Goal: Transaction & Acquisition: Purchase product/service

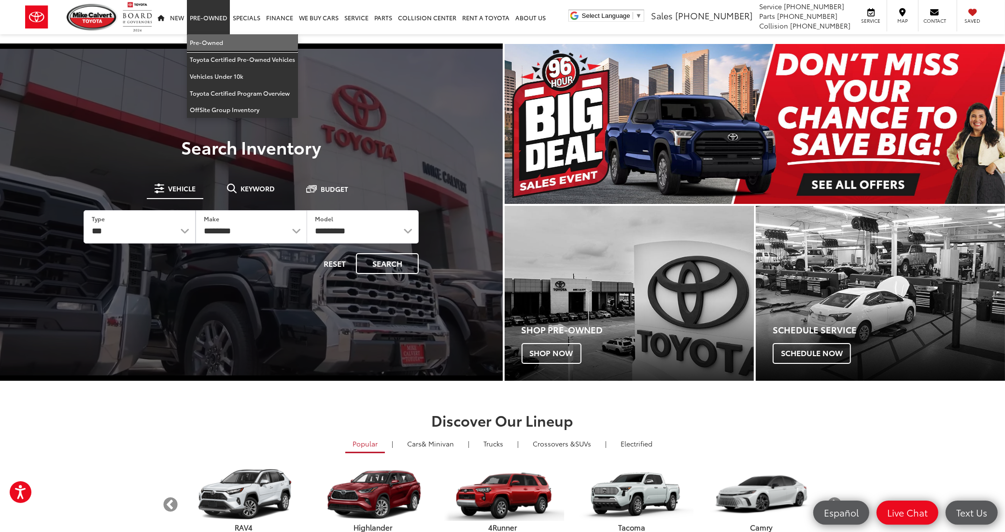
click at [202, 42] on link "Pre-Owned" at bounding box center [242, 42] width 111 height 17
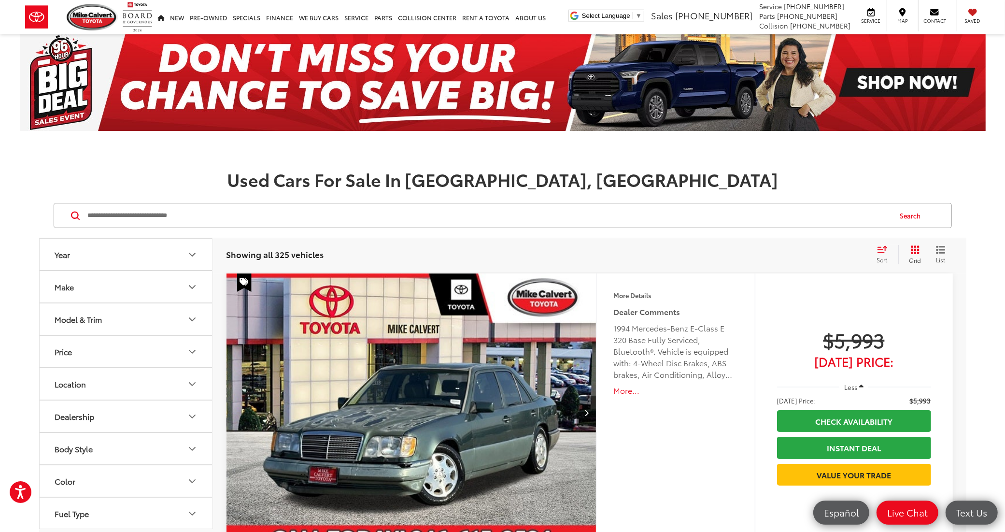
click at [93, 314] on button "Model & Trim" at bounding box center [127, 318] width 174 height 31
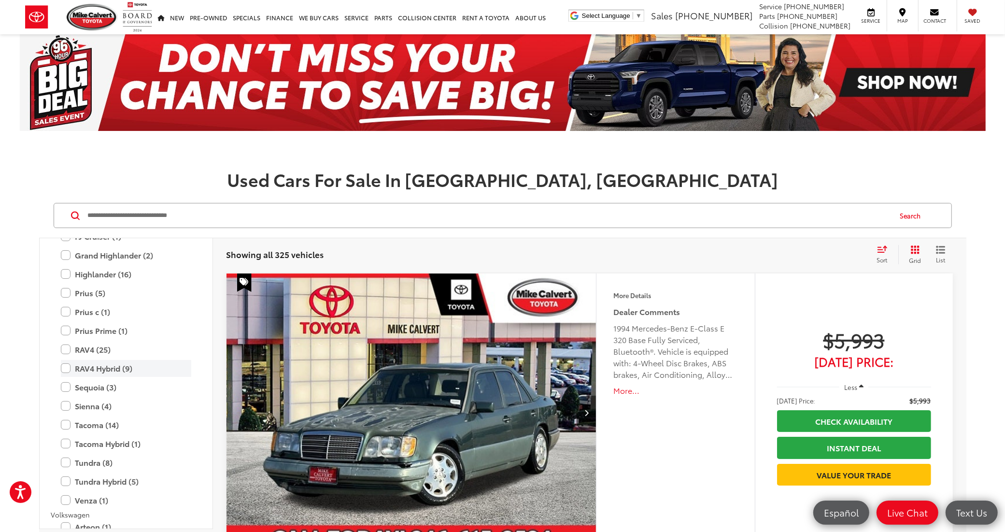
scroll to position [1750, 0]
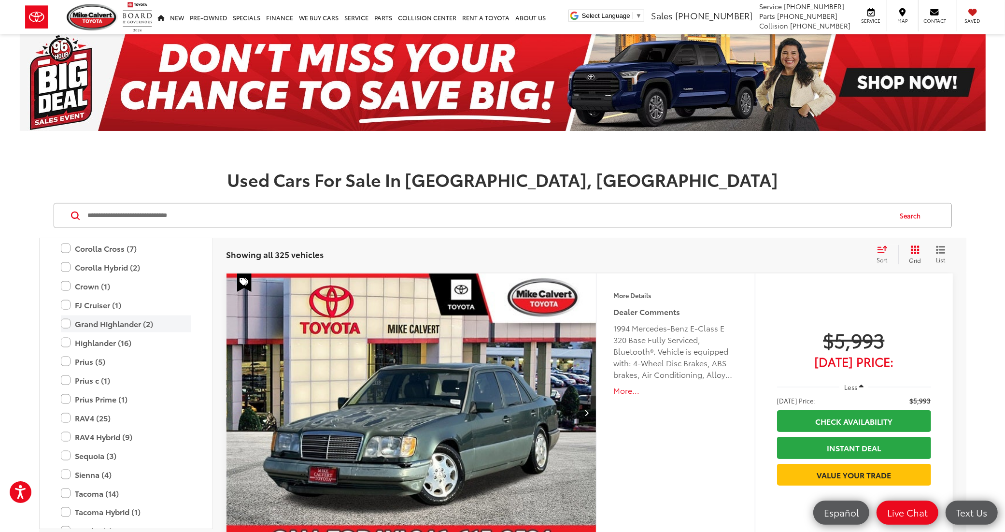
click at [105, 318] on label "Grand Highlander (2)" at bounding box center [126, 323] width 130 height 17
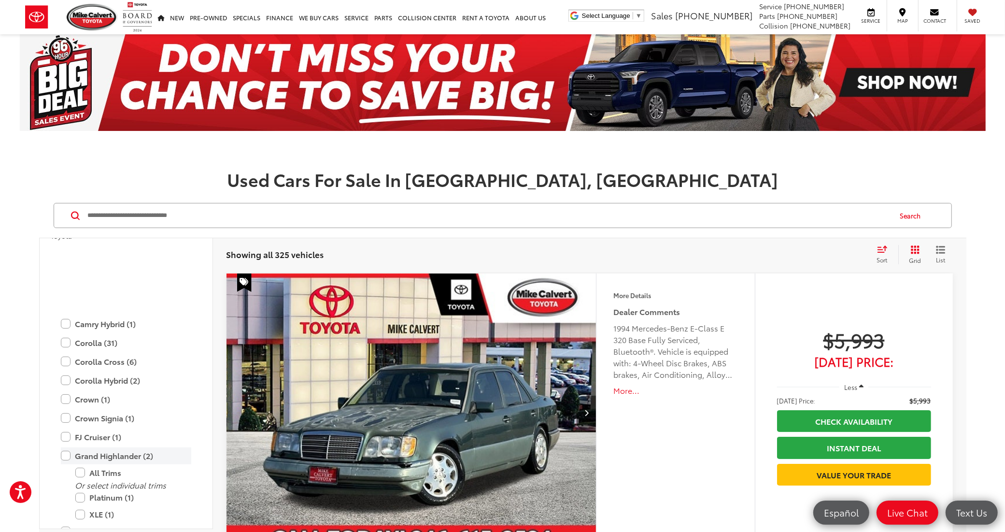
scroll to position [1844, 0]
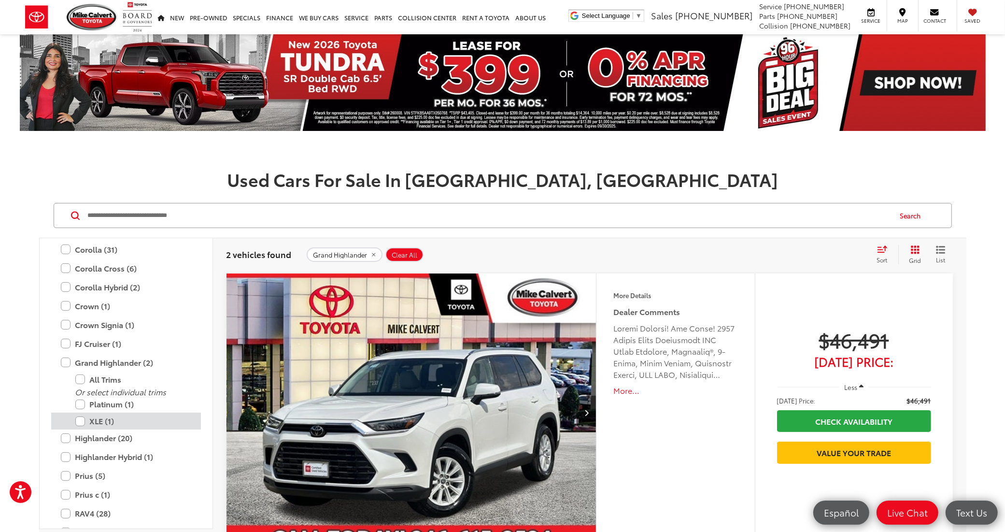
click at [104, 421] on label "XLE (1)" at bounding box center [133, 420] width 116 height 17
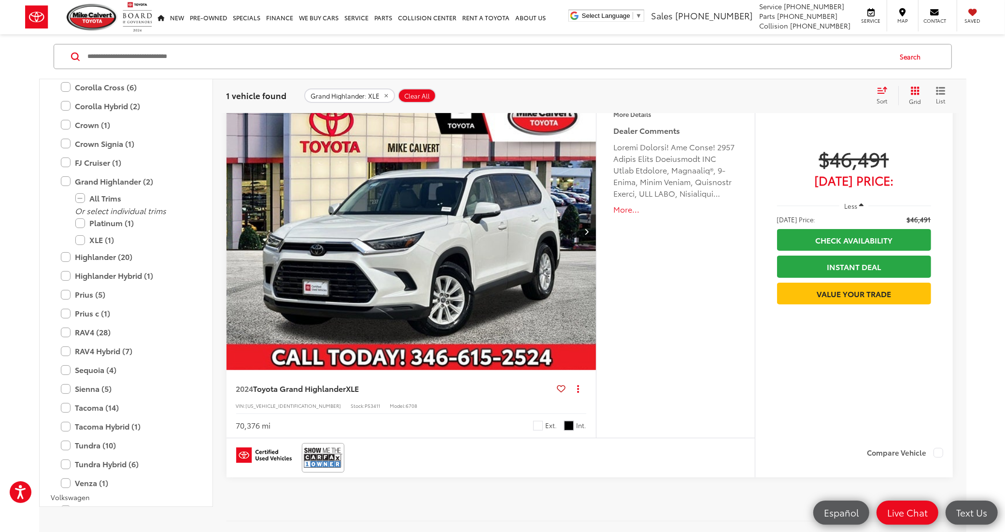
click at [260, 409] on div "2024 Toyota Grand Highlander XLE Copy Link Share Print View Details VIN: 5TDAAA…" at bounding box center [411, 404] width 370 height 68
click at [261, 407] on span "5TDAAAB58RS007952" at bounding box center [294, 405] width 96 height 7
copy span "5TDAAAB58RS007952"
click at [535, 230] on img "2024 Toyota Grand Highlander XLE 0" at bounding box center [411, 231] width 371 height 279
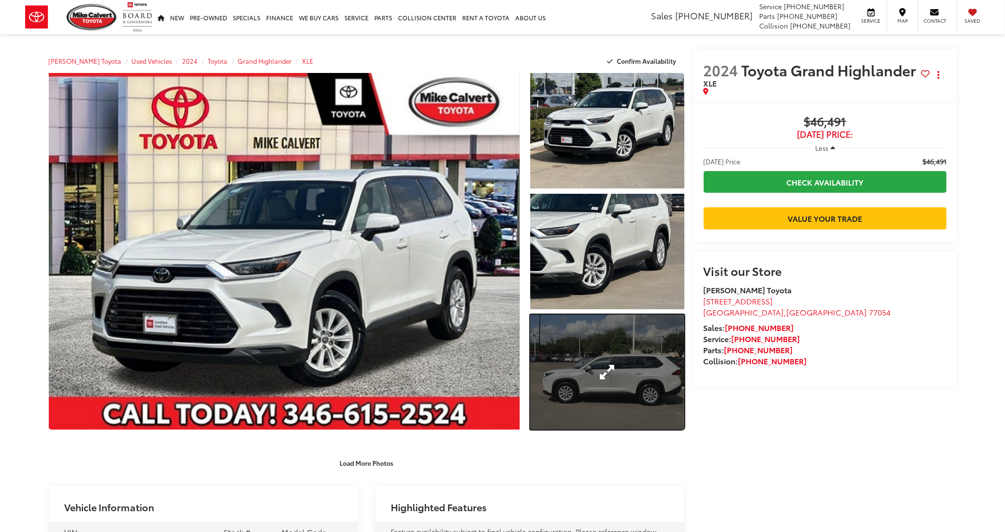
click at [597, 349] on link "Expand Photo 3" at bounding box center [607, 371] width 154 height 115
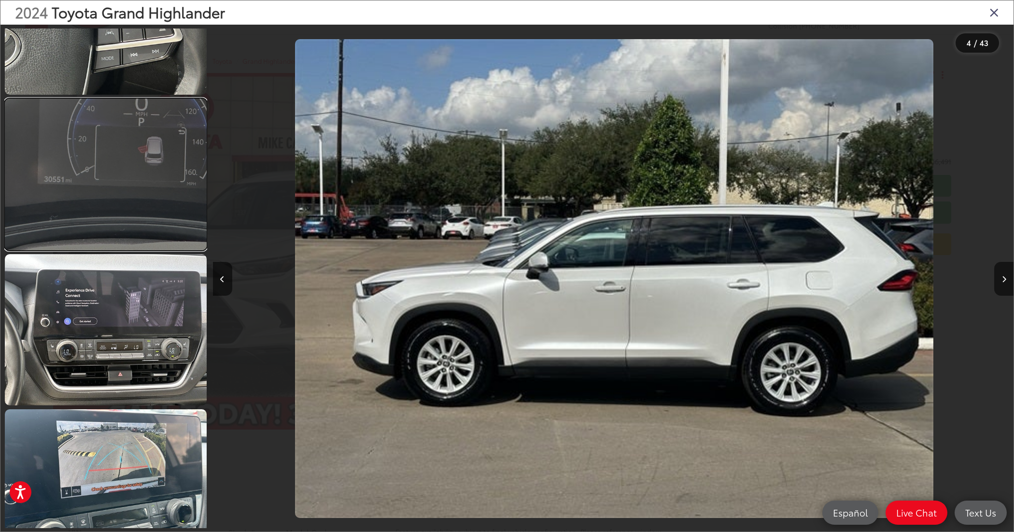
click at [131, 194] on link at bounding box center [106, 174] width 202 height 151
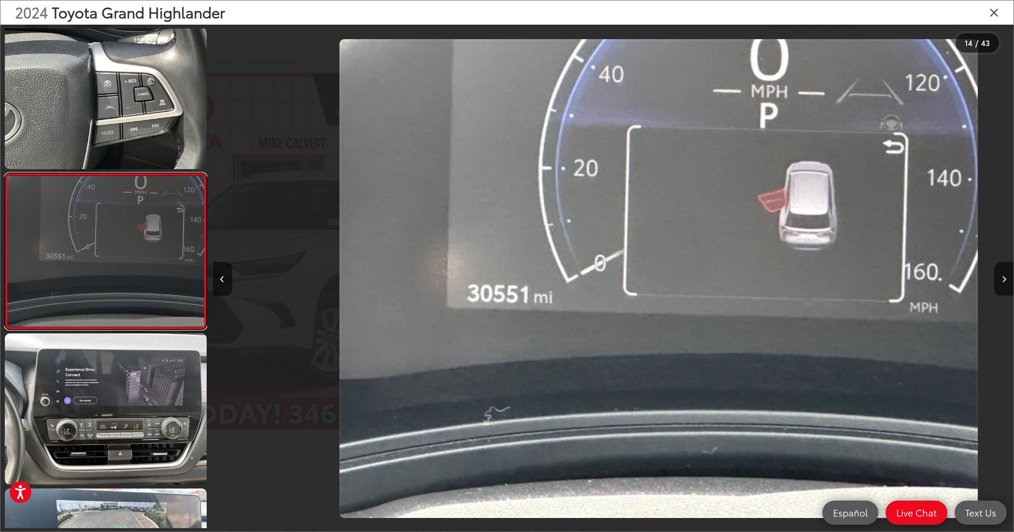
scroll to position [0, 10407]
